Goal: Task Accomplishment & Management: Use online tool/utility

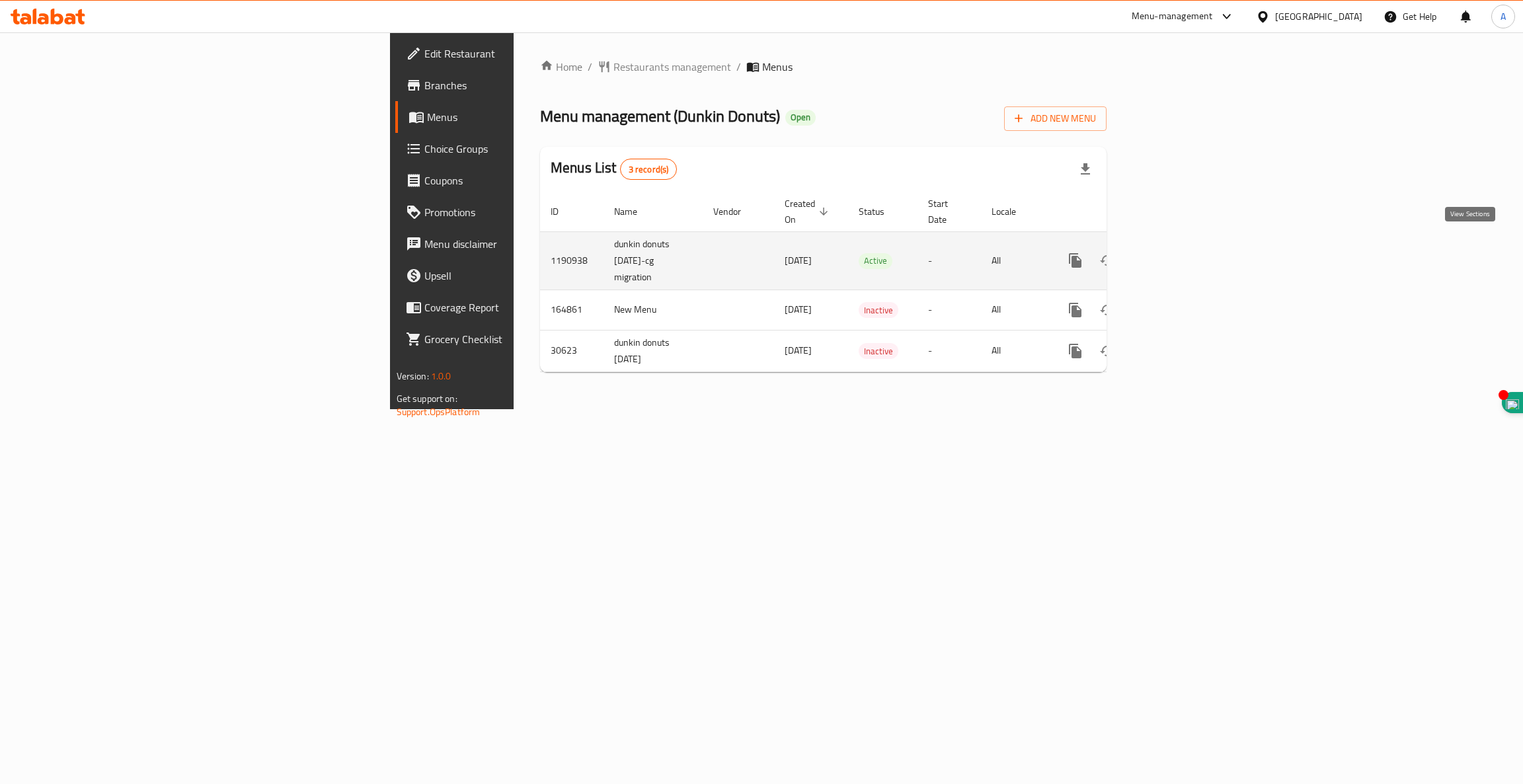
click at [1177, 255] on icon "enhanced table" at bounding box center [1171, 261] width 12 height 12
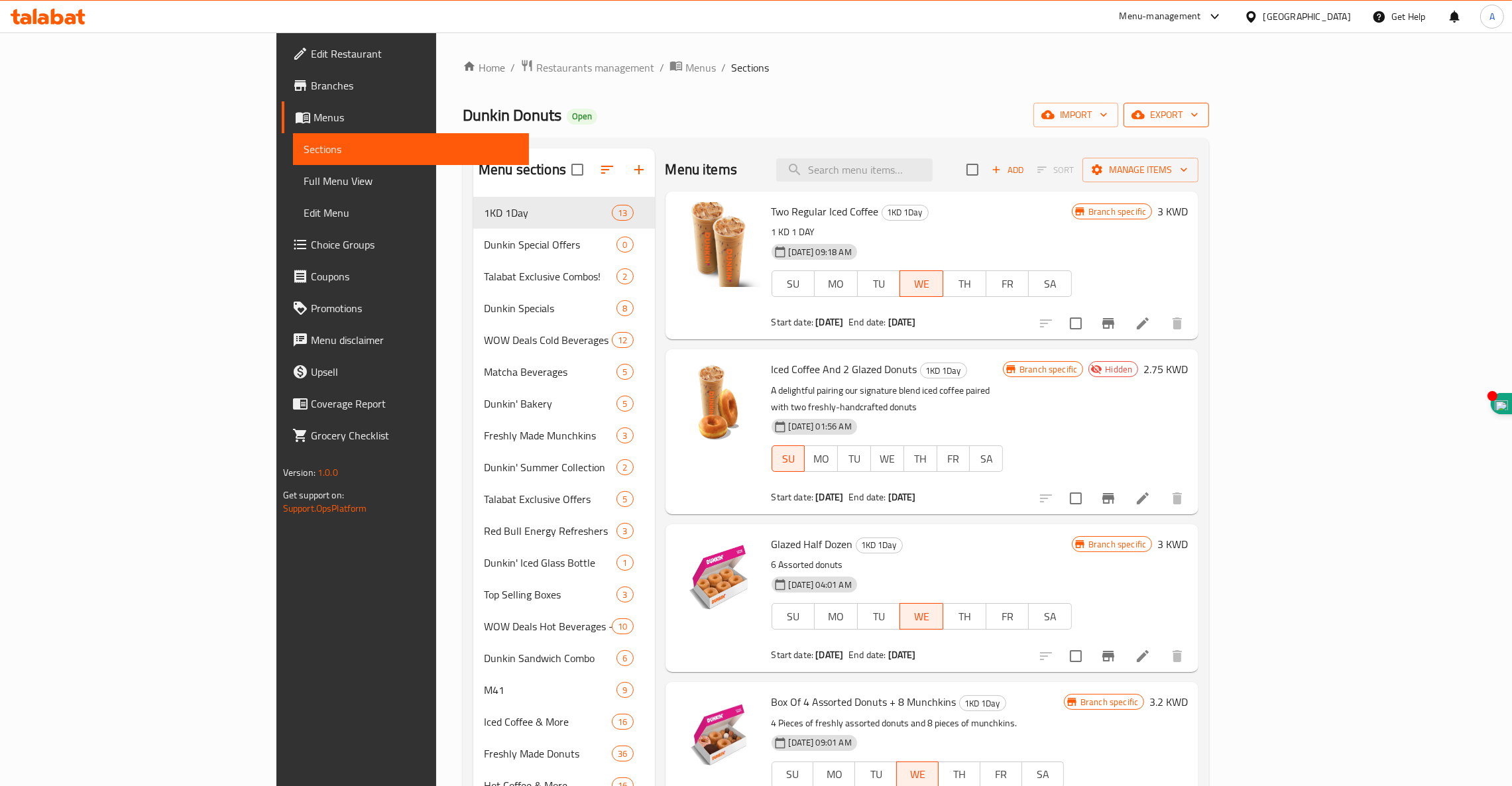
click at [1199, 121] on span "export" at bounding box center [1166, 115] width 64 height 17
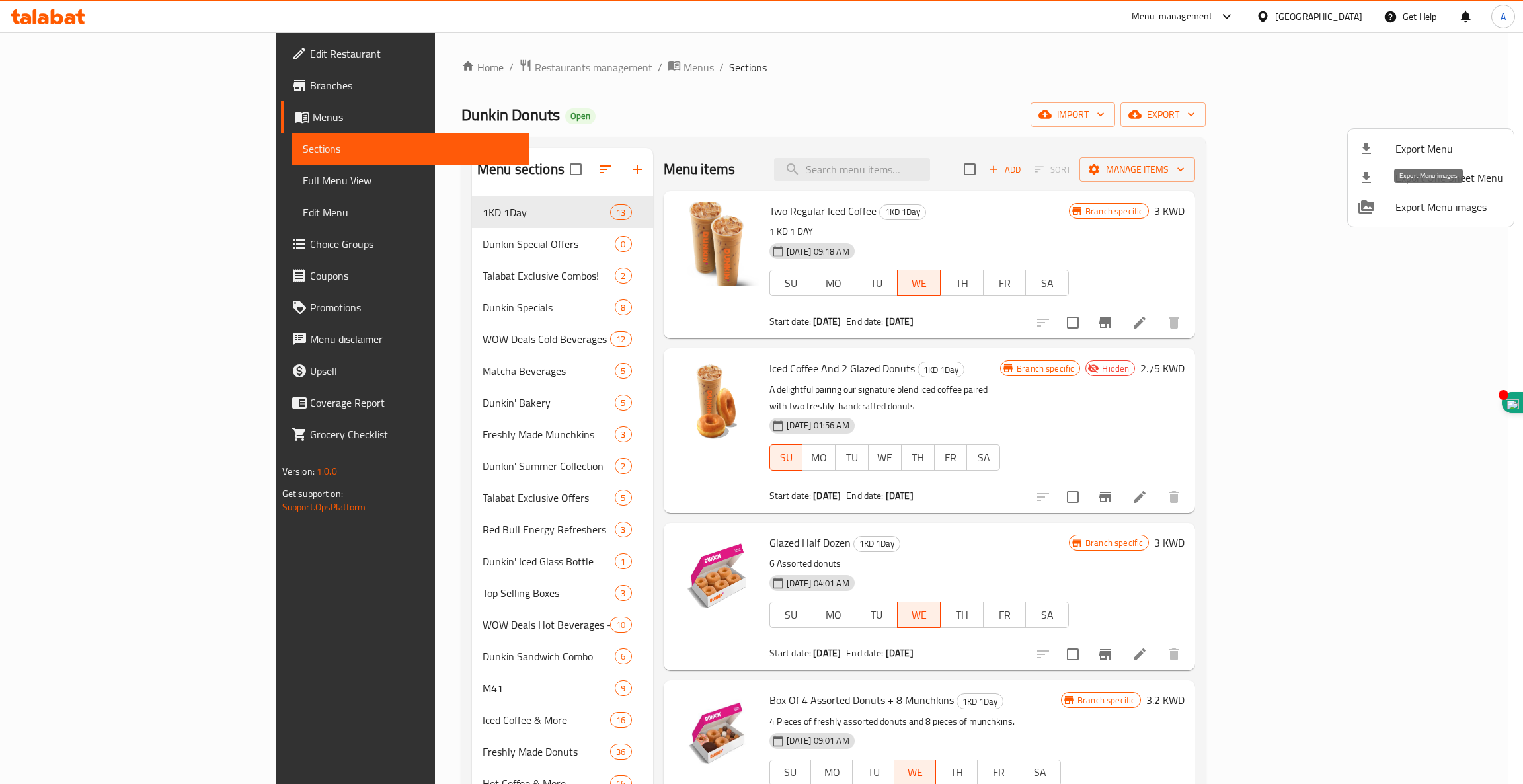
click at [1418, 209] on span "Export Menu images" at bounding box center [1449, 207] width 108 height 16
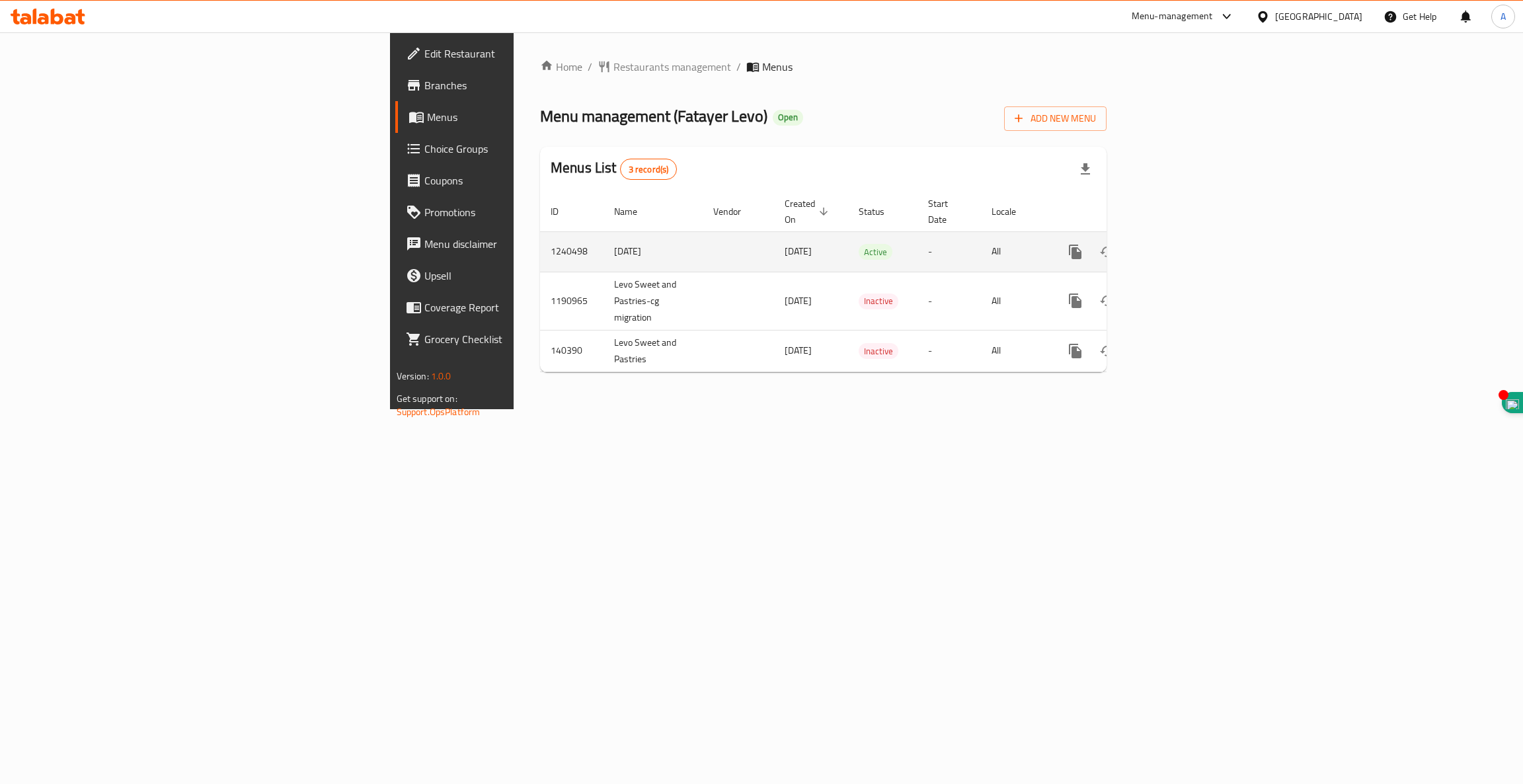
click at [1179, 244] on icon "enhanced table" at bounding box center [1171, 252] width 16 height 16
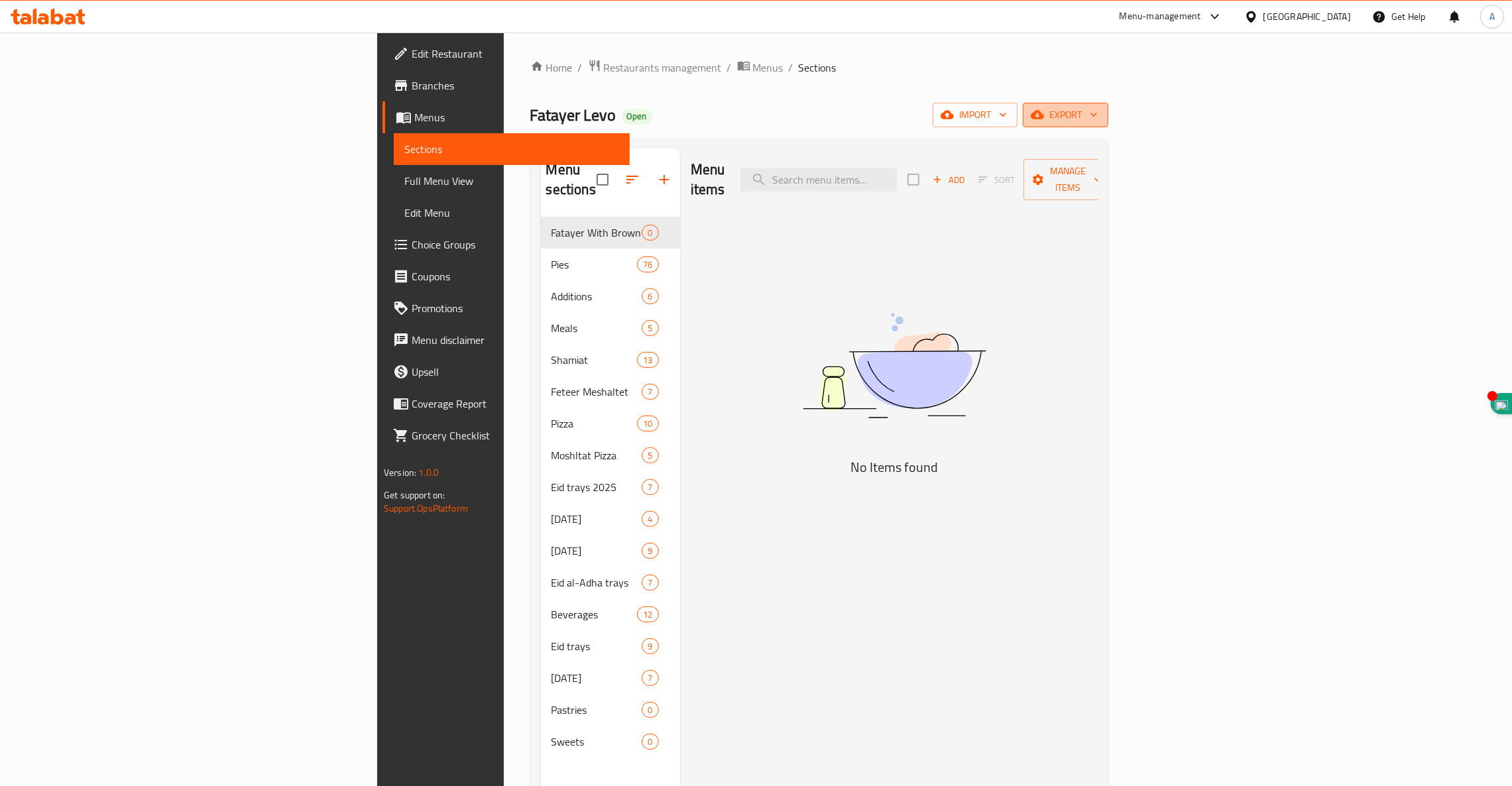
click at [1098, 119] on span "export" at bounding box center [1065, 115] width 64 height 17
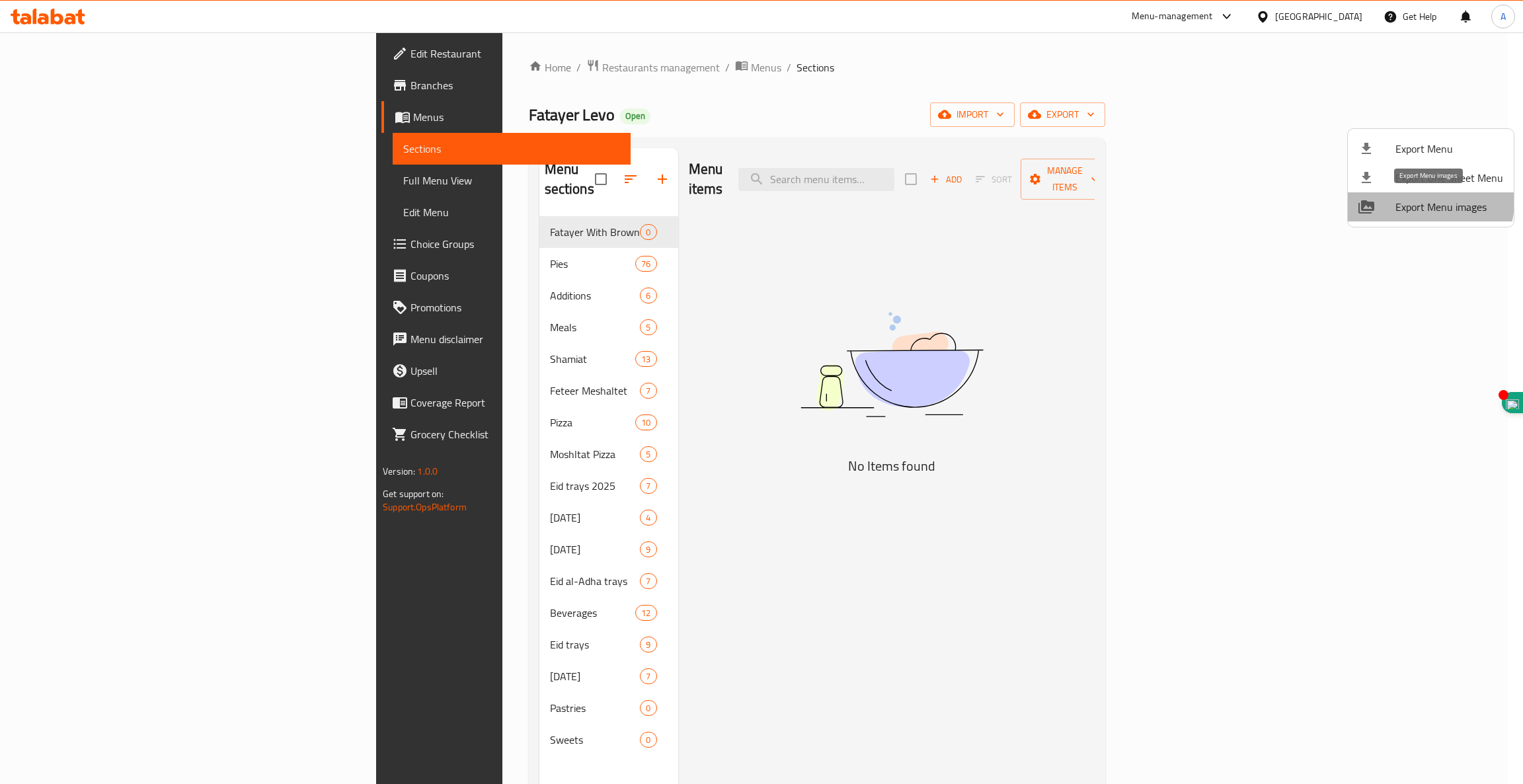
click at [1429, 202] on span "Export Menu images" at bounding box center [1449, 207] width 108 height 16
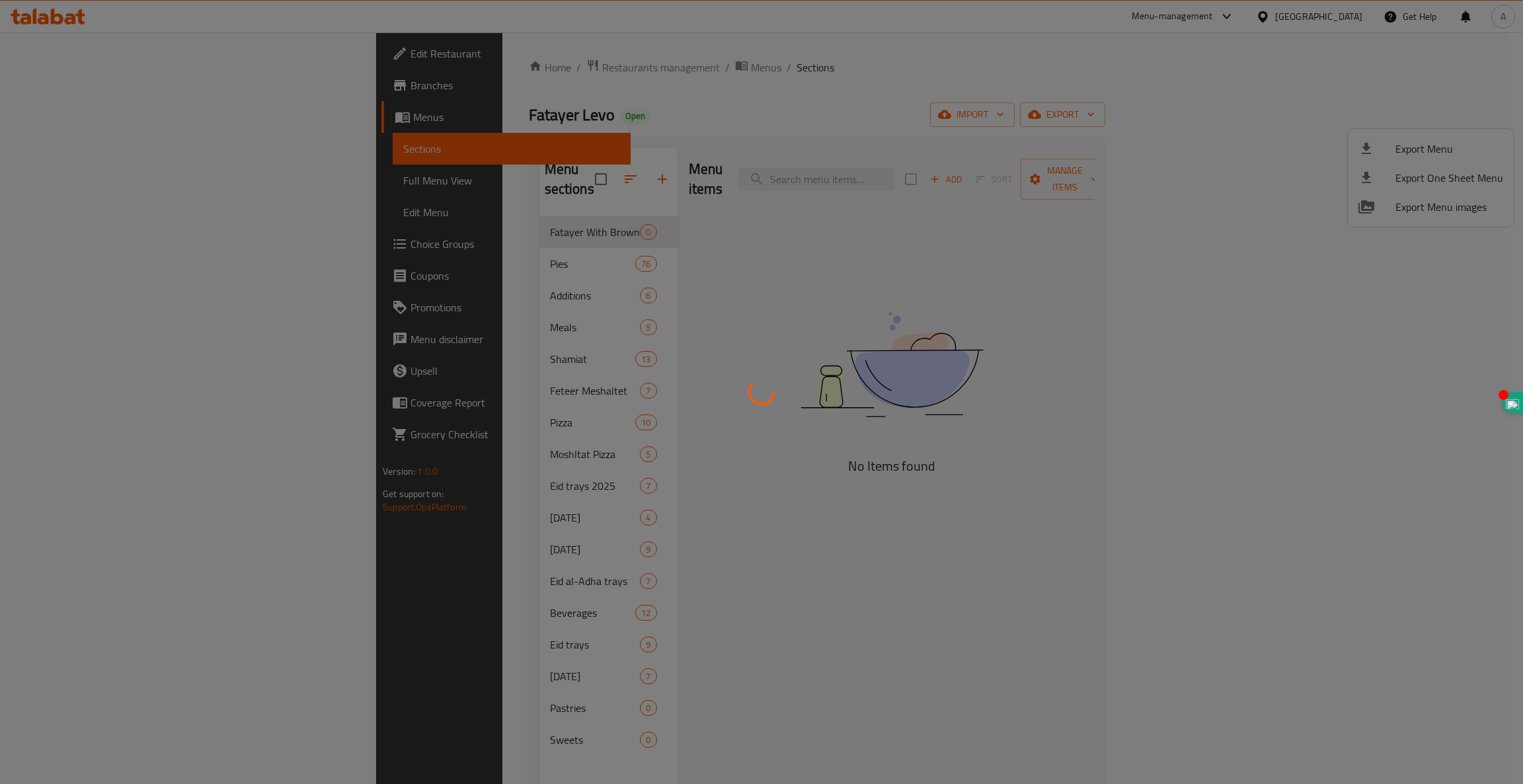
click at [1322, 230] on div at bounding box center [762, 392] width 1523 height 784
